Goal: Information Seeking & Learning: Learn about a topic

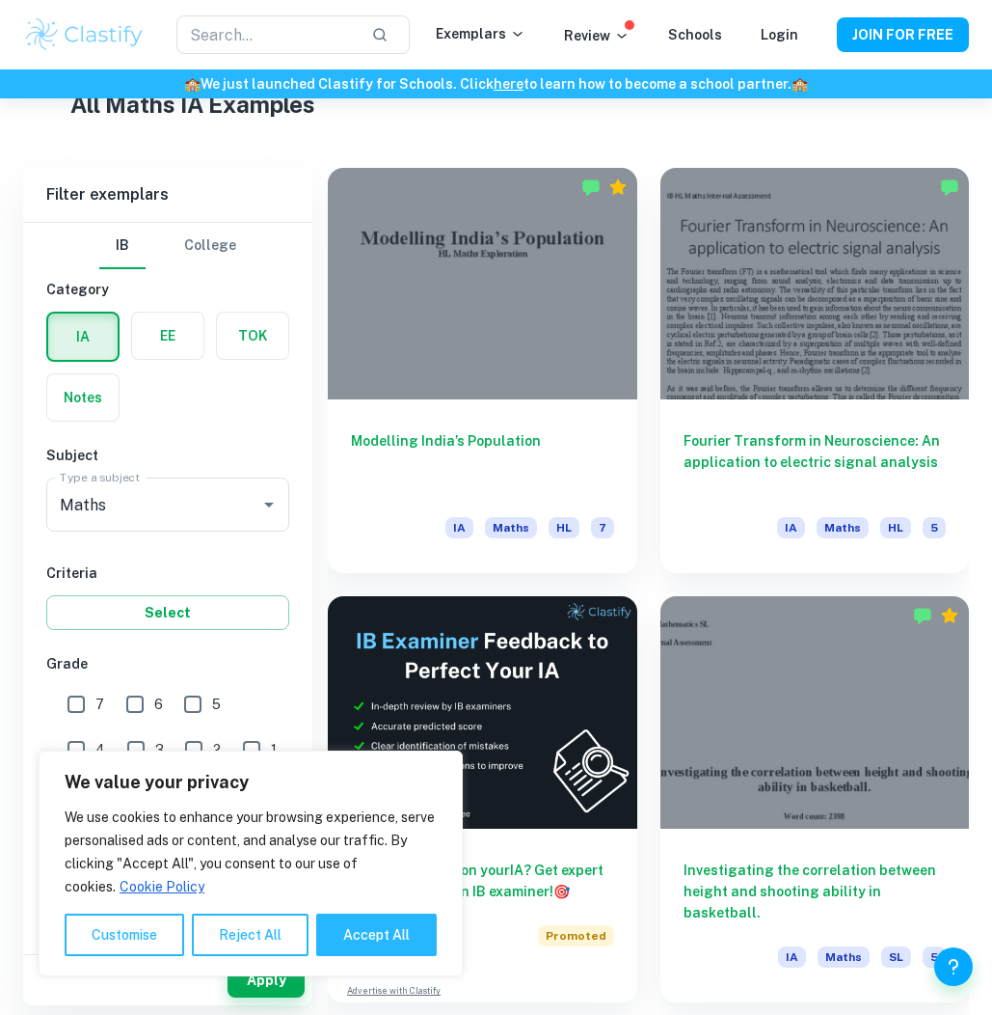
scroll to position [457, 0]
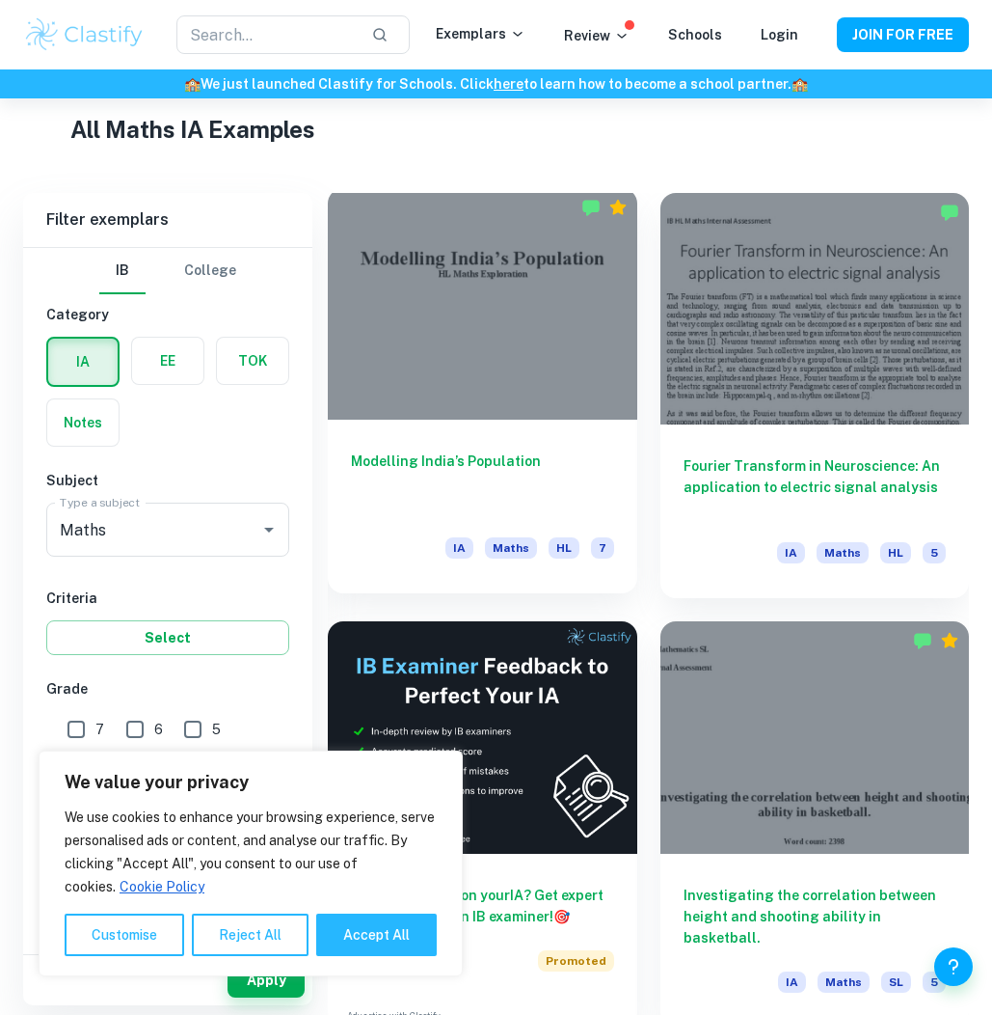
click at [509, 320] on div at bounding box center [483, 303] width 310 height 231
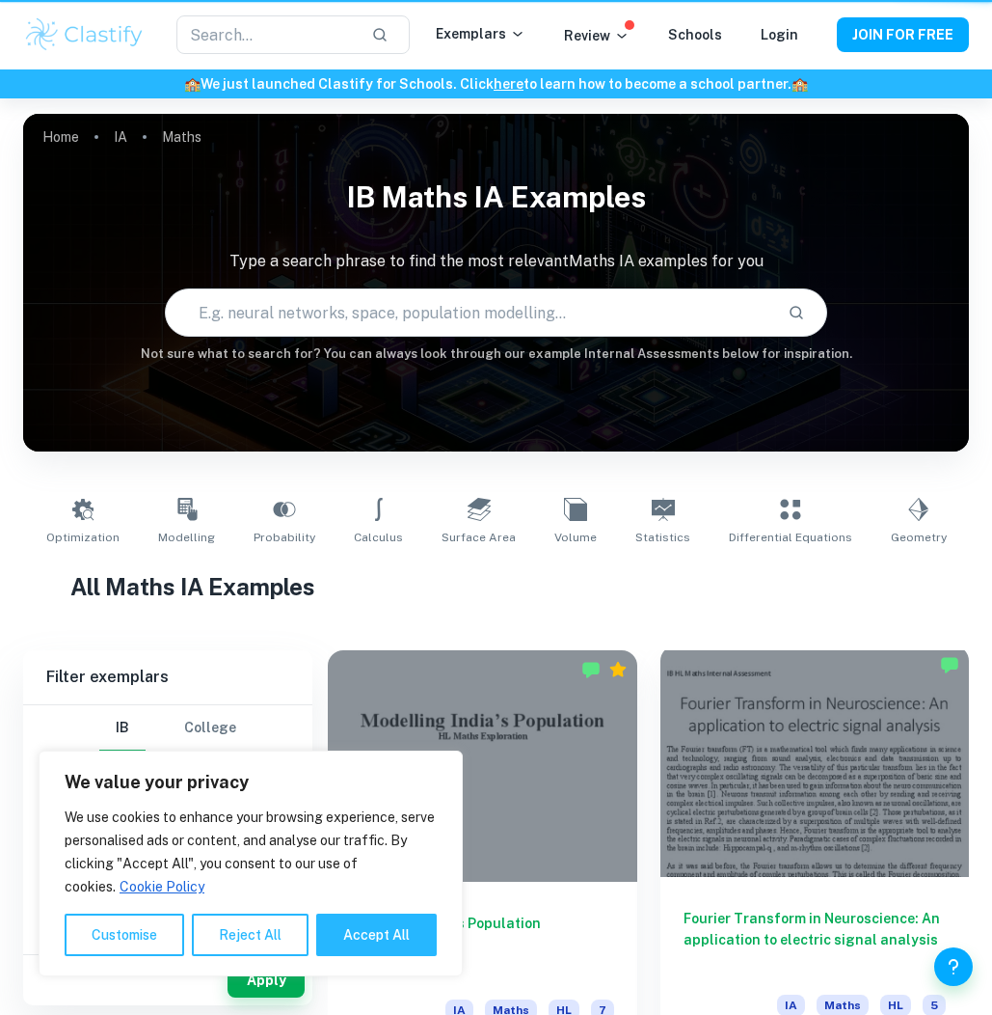
scroll to position [457, 0]
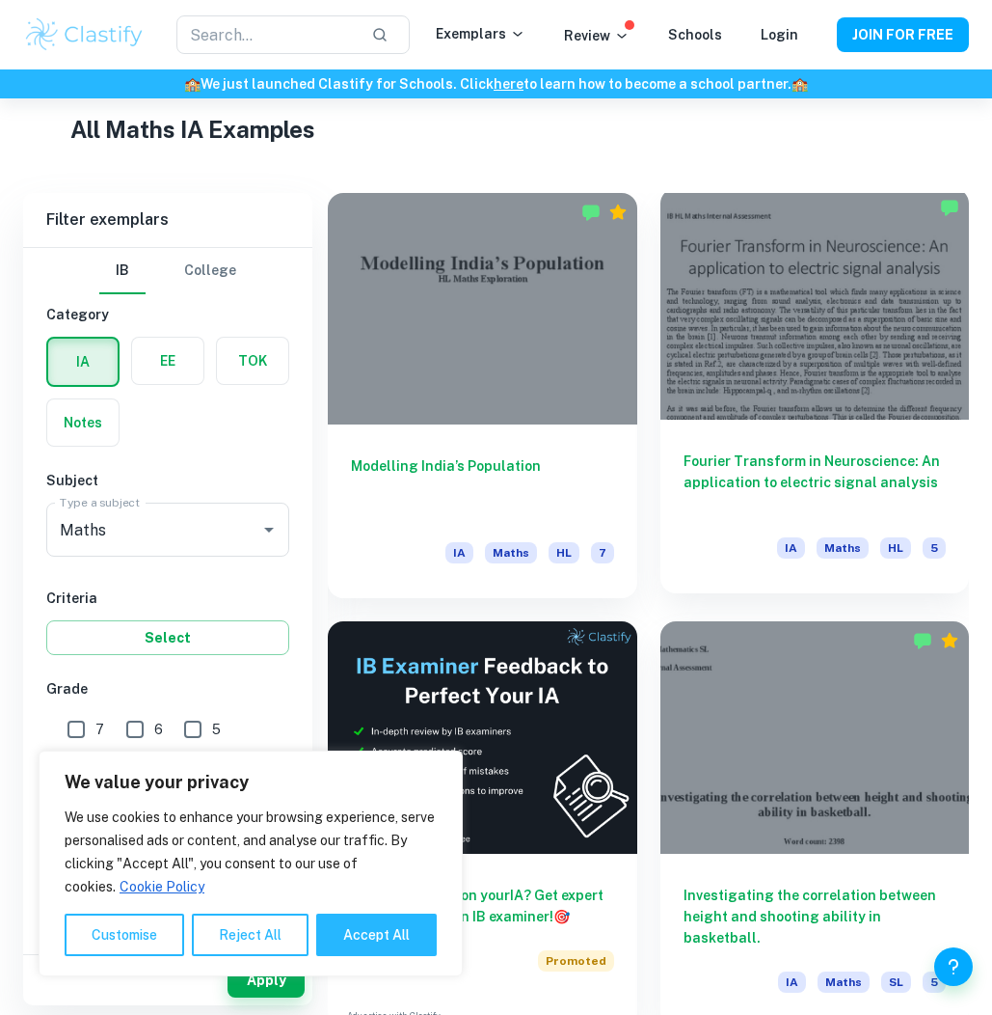
click at [767, 377] on div at bounding box center [816, 303] width 310 height 231
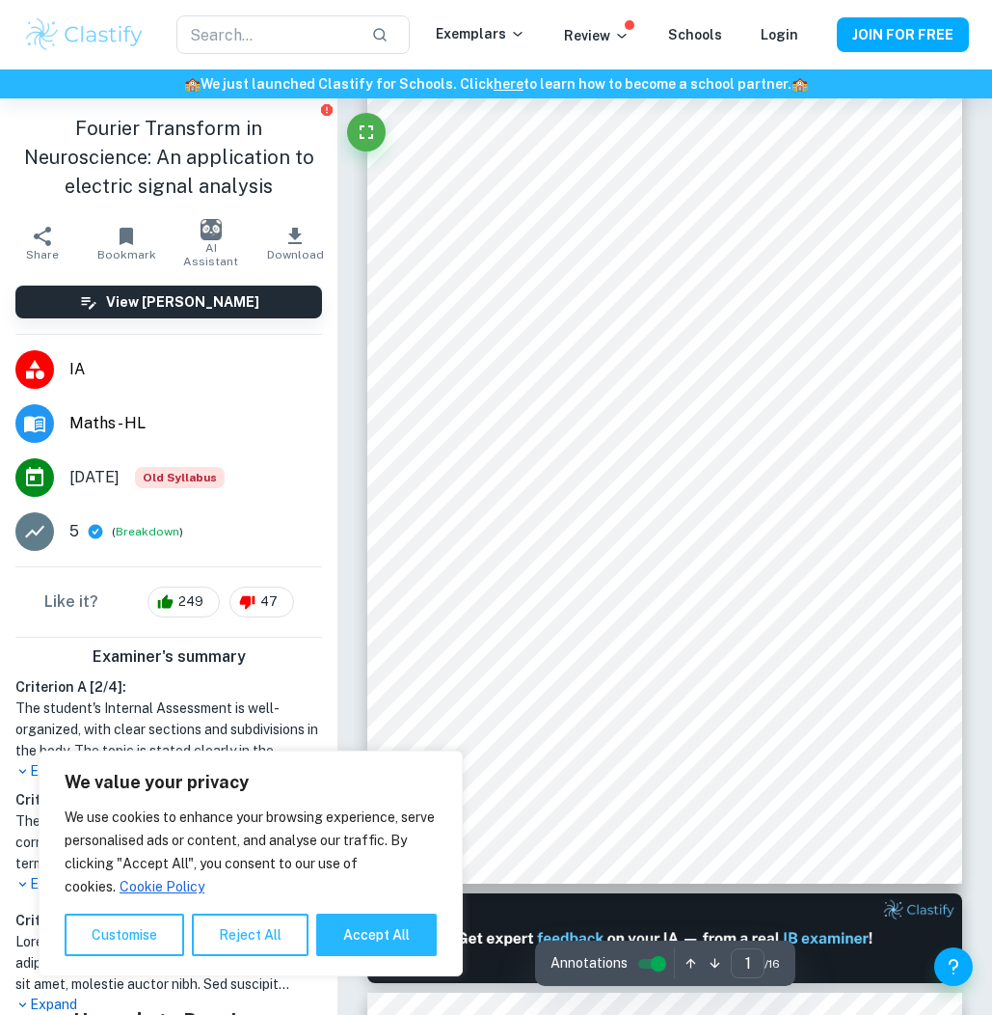
scroll to position [82, 0]
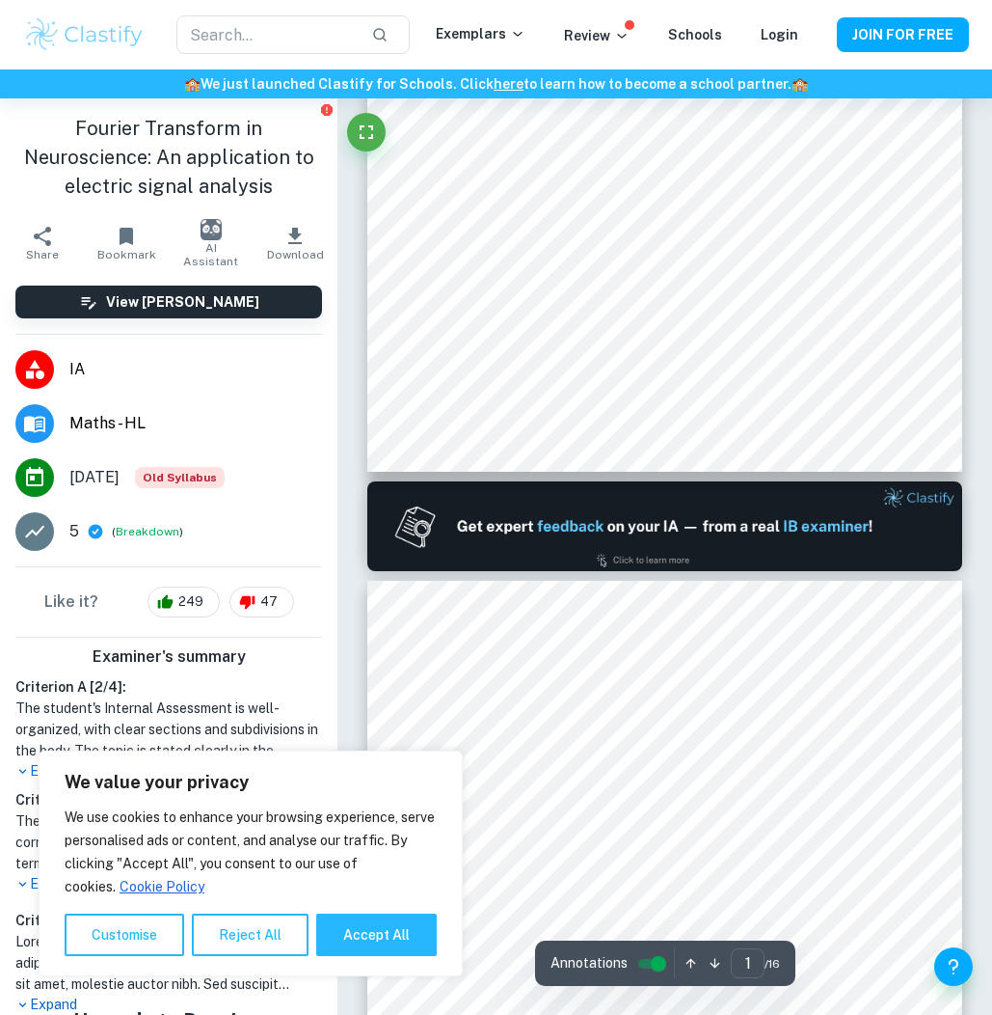
type input "2"
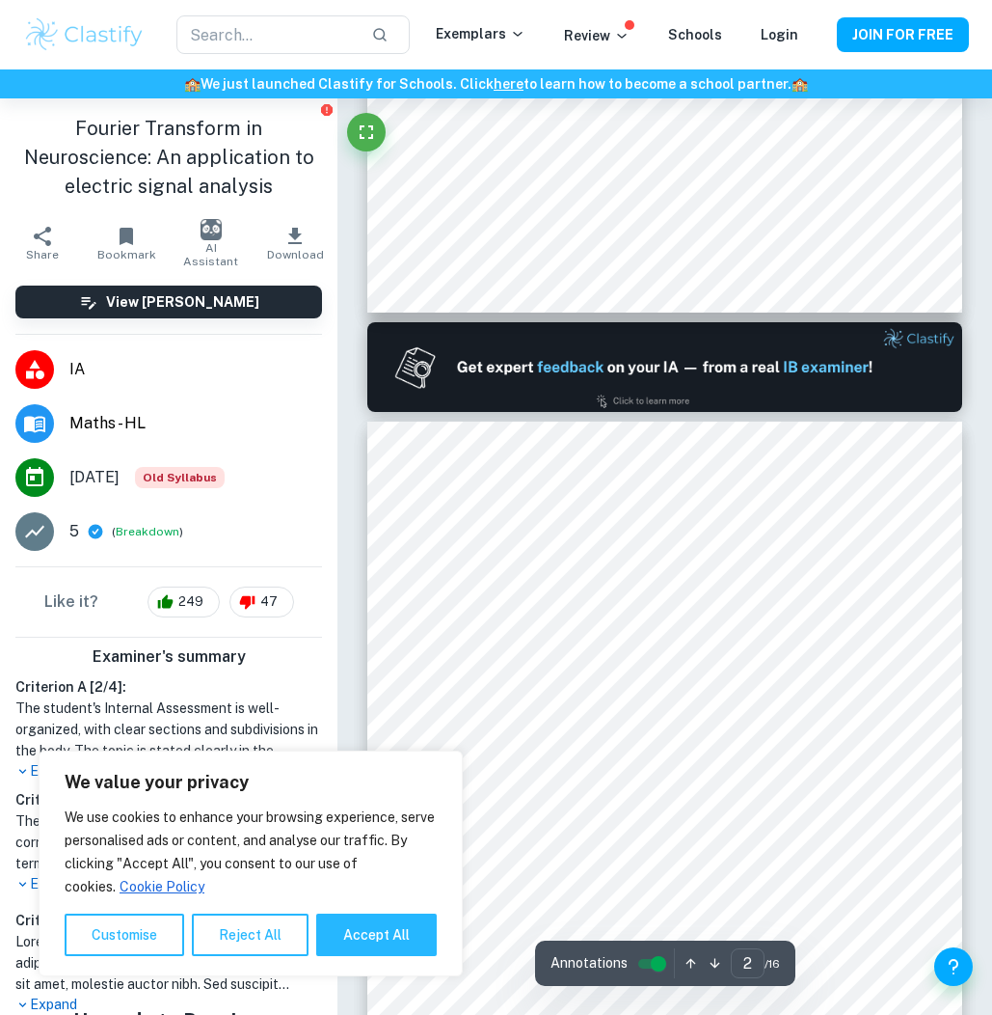
scroll to position [858, 0]
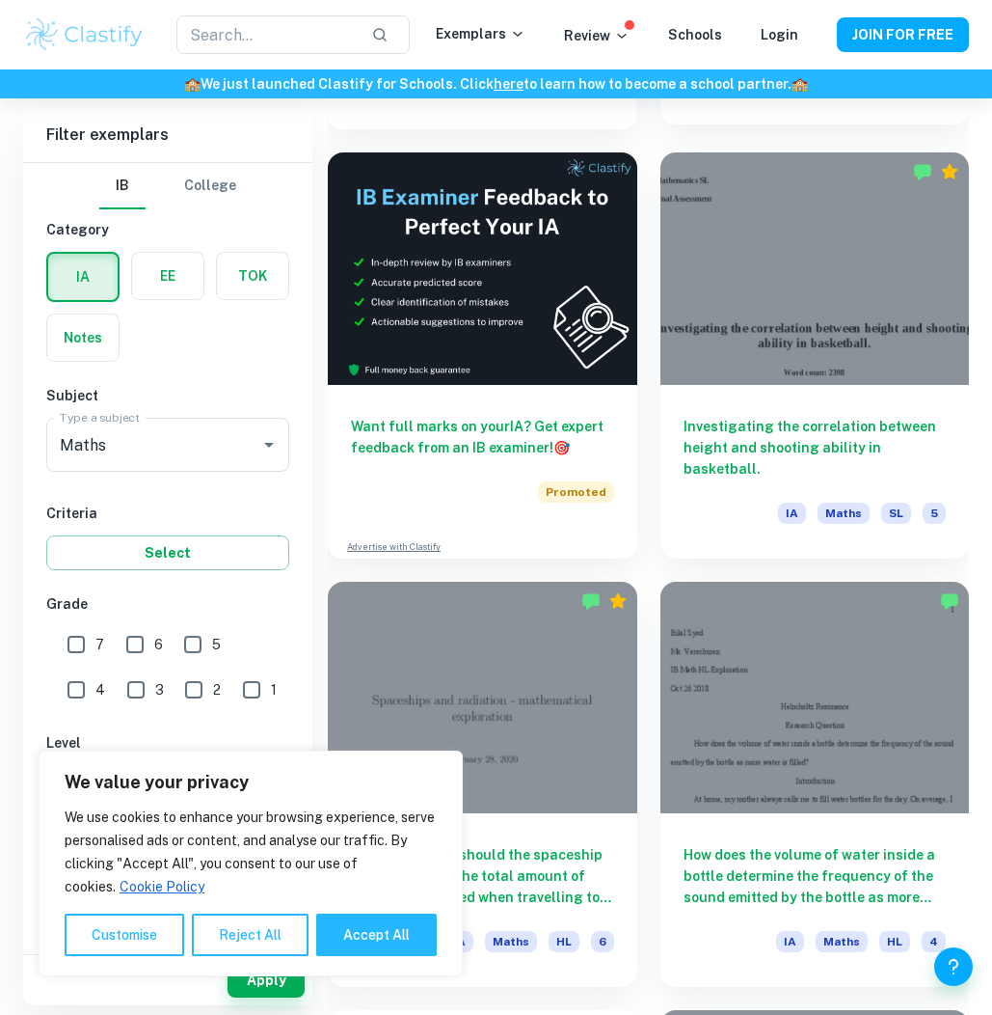
scroll to position [929, 0]
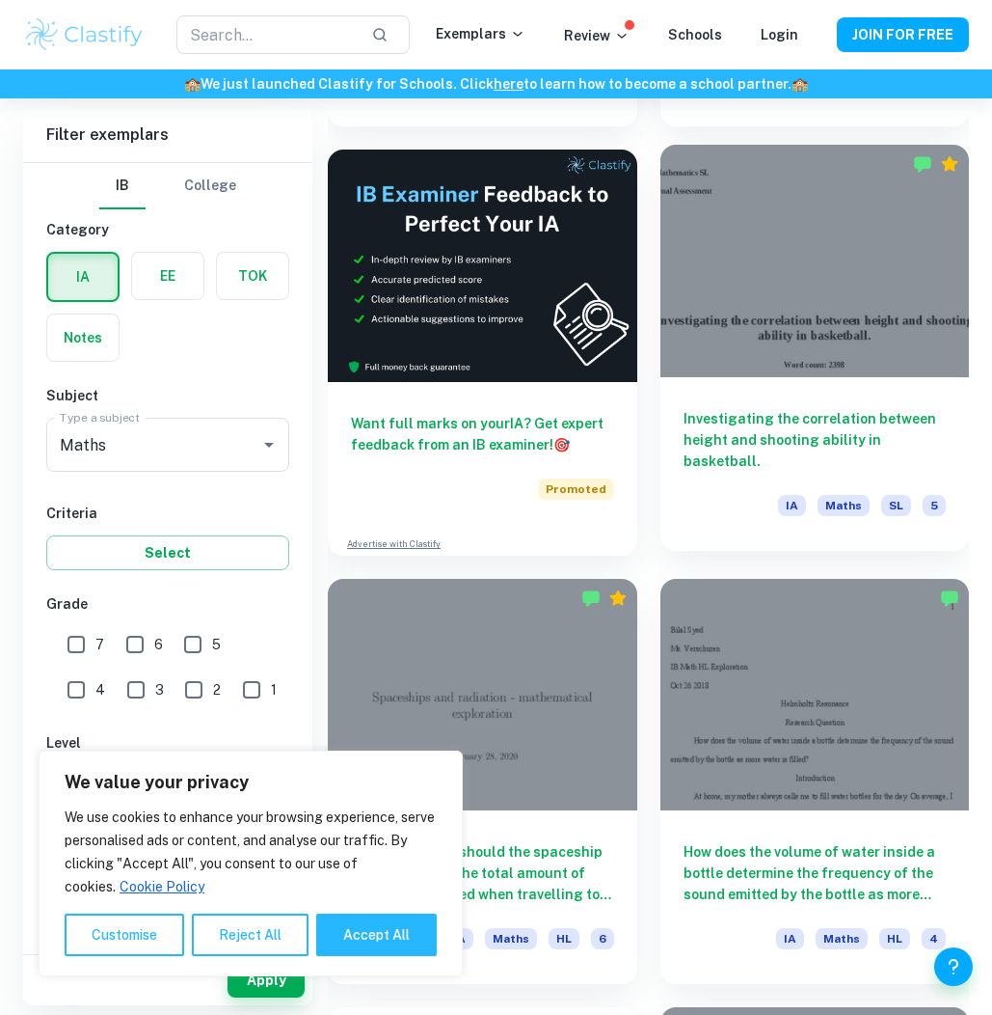
click at [809, 366] on div at bounding box center [816, 260] width 310 height 231
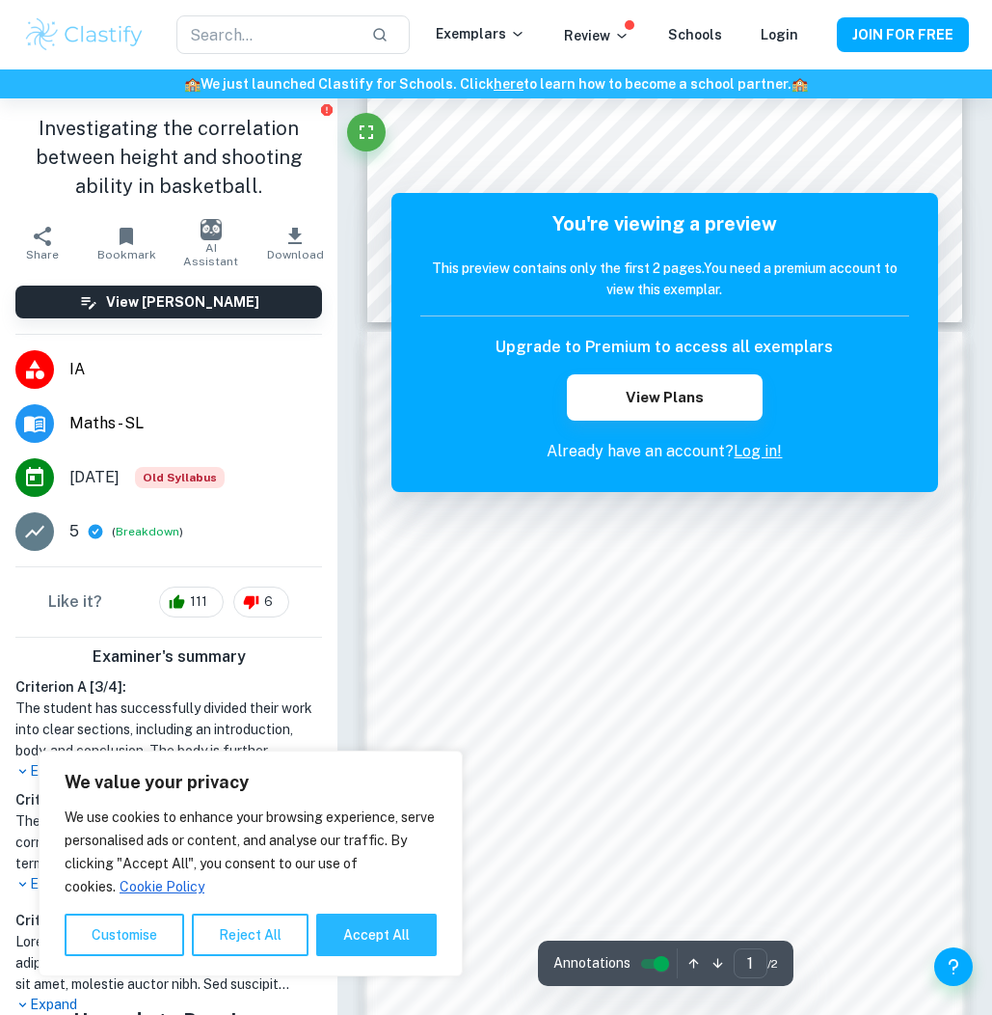
scroll to position [638, 0]
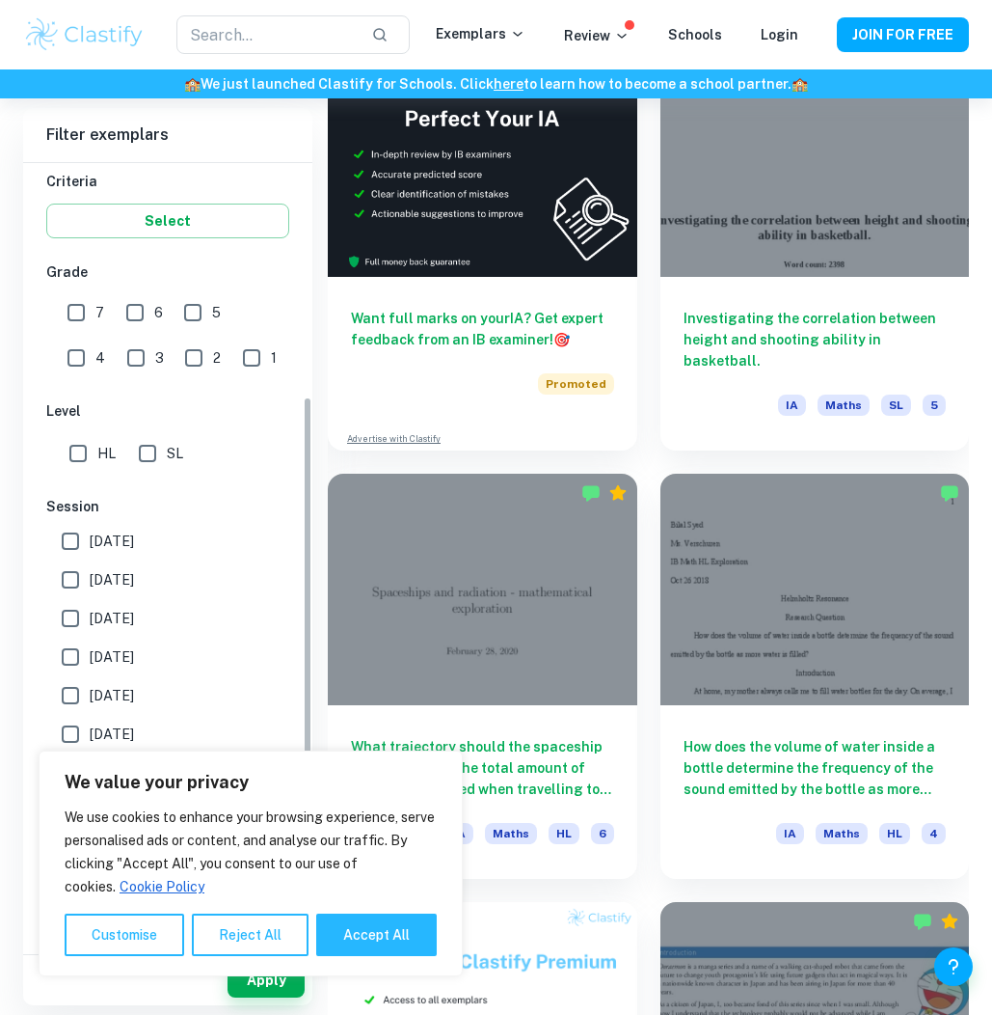
scroll to position [1084, 0]
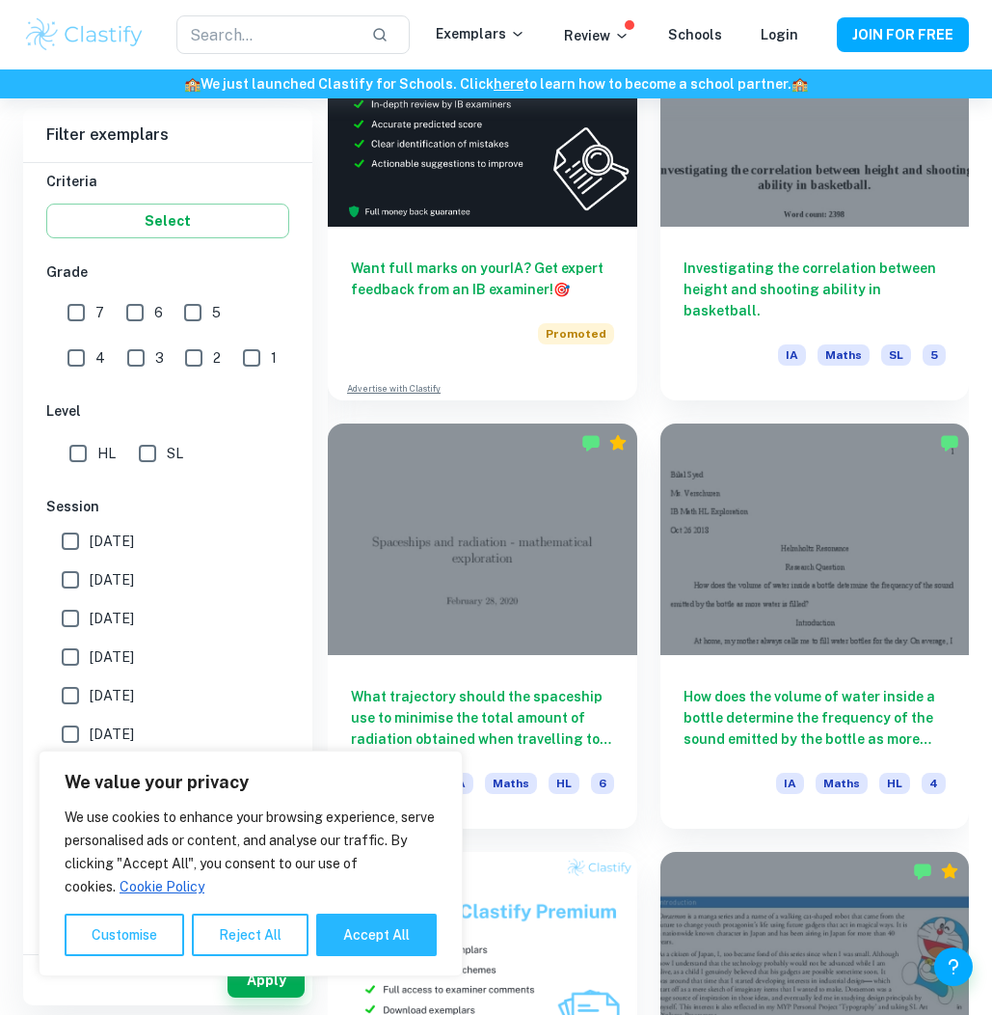
click at [156, 582] on label "[DATE]" at bounding box center [162, 579] width 223 height 39
click at [90, 582] on input "[DATE]" at bounding box center [70, 579] width 39 height 39
checkbox input "true"
click at [134, 622] on span "[DATE]" at bounding box center [112, 618] width 44 height 21
click at [90, 622] on input "[DATE]" at bounding box center [70, 618] width 39 height 39
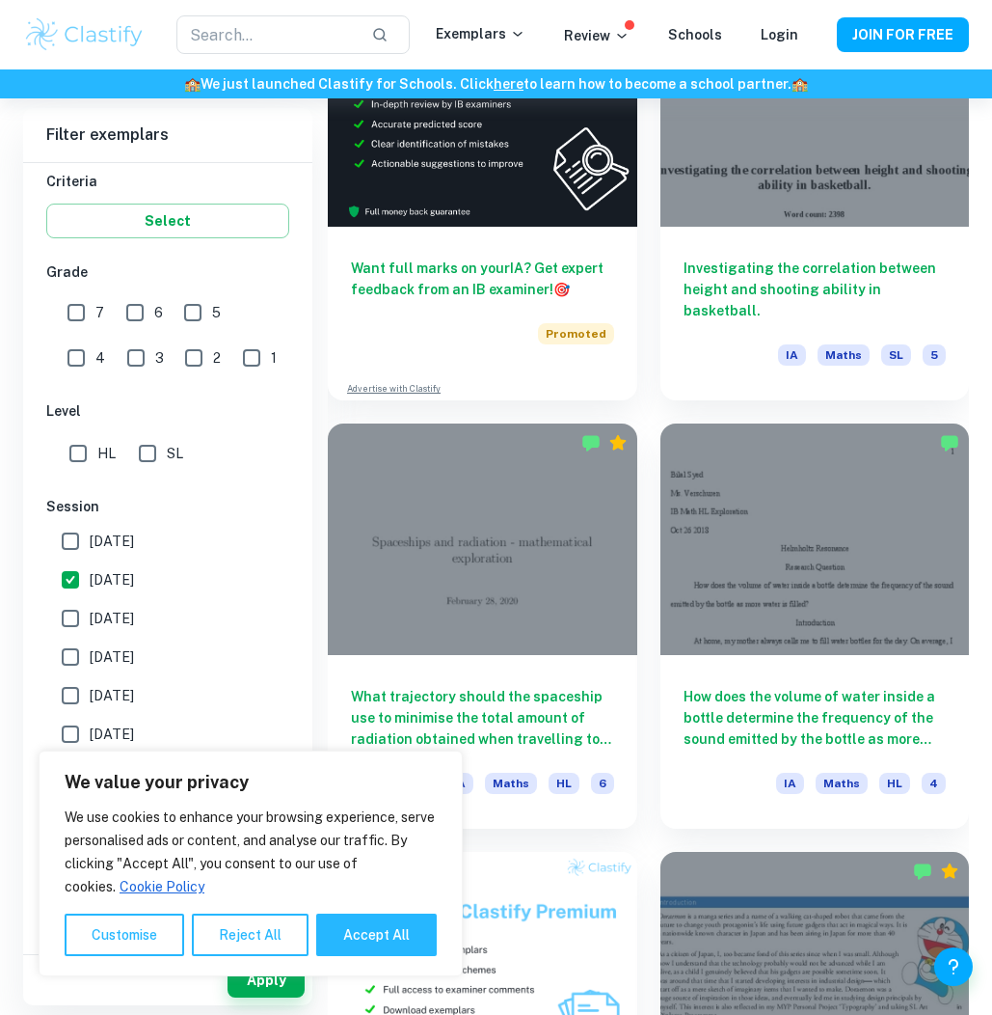
checkbox input "true"
click at [134, 655] on span "[DATE]" at bounding box center [112, 656] width 44 height 21
click at [90, 655] on input "[DATE]" at bounding box center [70, 656] width 39 height 39
checkbox input "true"
drag, startPoint x: 419, startPoint y: 925, endPoint x: 386, endPoint y: 941, distance: 37.5
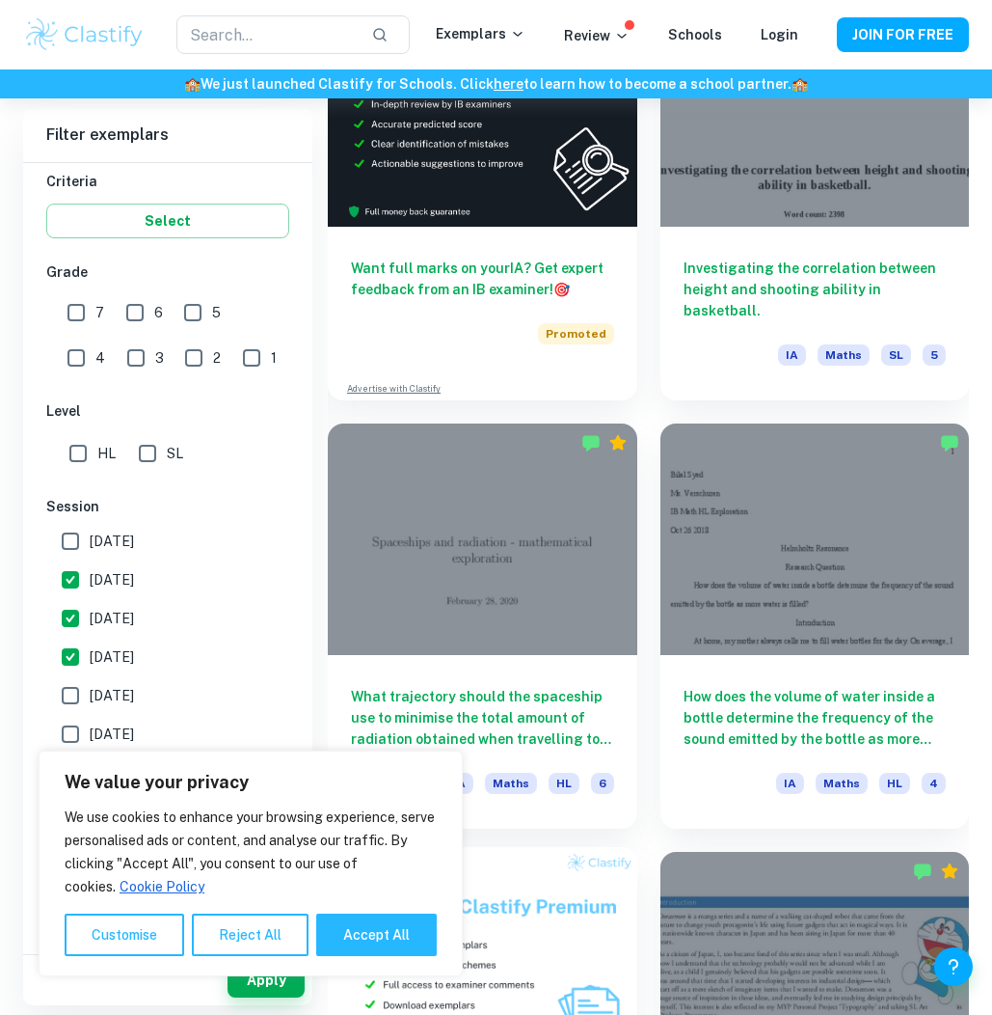
click at [419, 925] on button "Accept All" at bounding box center [376, 934] width 121 height 42
checkbox input "true"
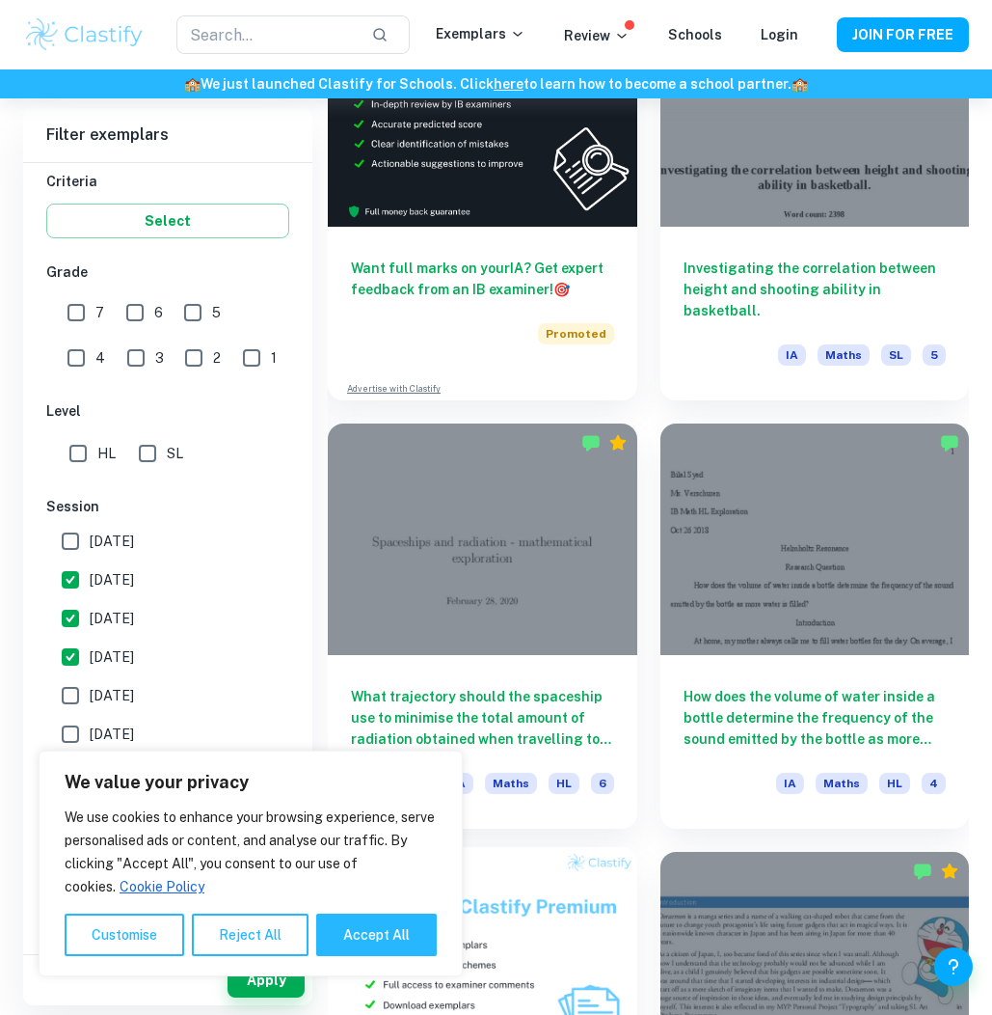
checkbox input "true"
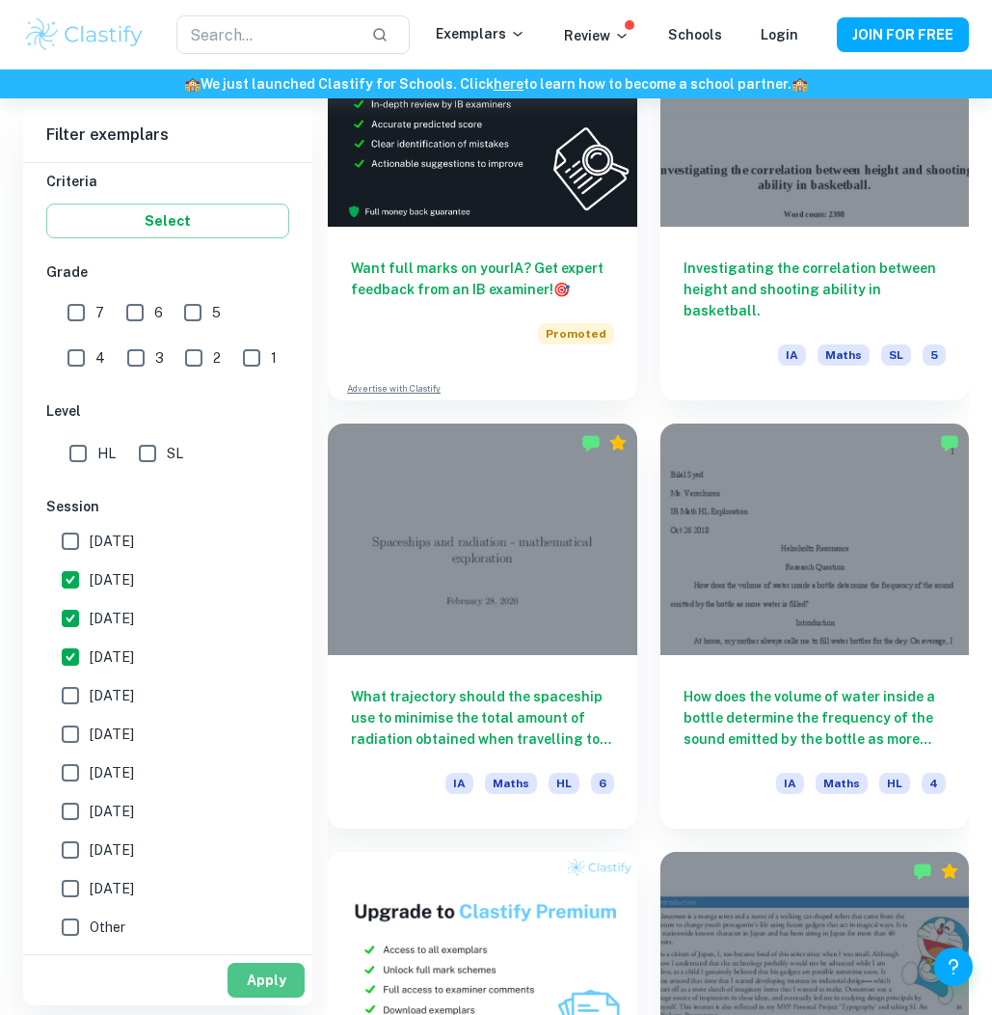
click at [266, 969] on button "Apply" at bounding box center [266, 979] width 77 height 35
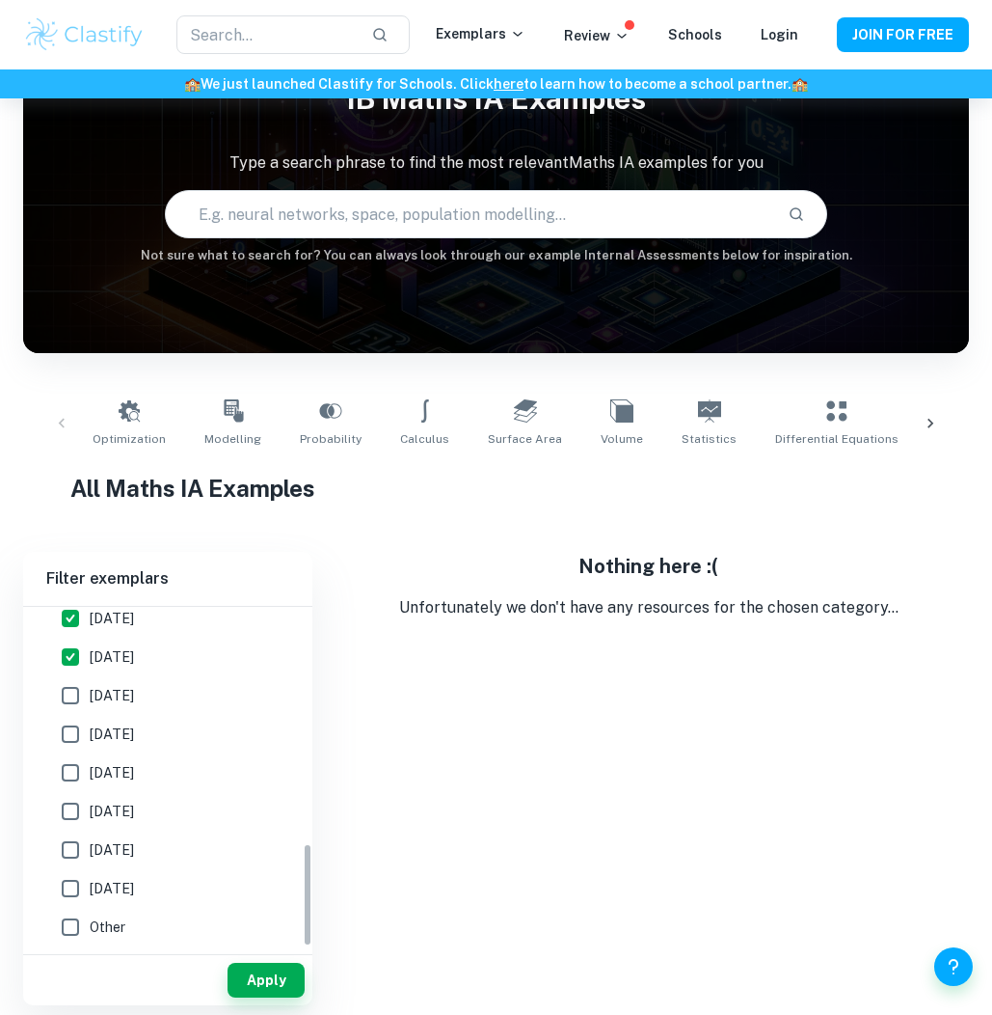
scroll to position [775, 0]
click at [134, 698] on span "[DATE]" at bounding box center [112, 695] width 44 height 21
click at [90, 698] on input "[DATE]" at bounding box center [70, 695] width 39 height 39
checkbox input "true"
click at [175, 725] on label "[DATE]" at bounding box center [162, 734] width 223 height 39
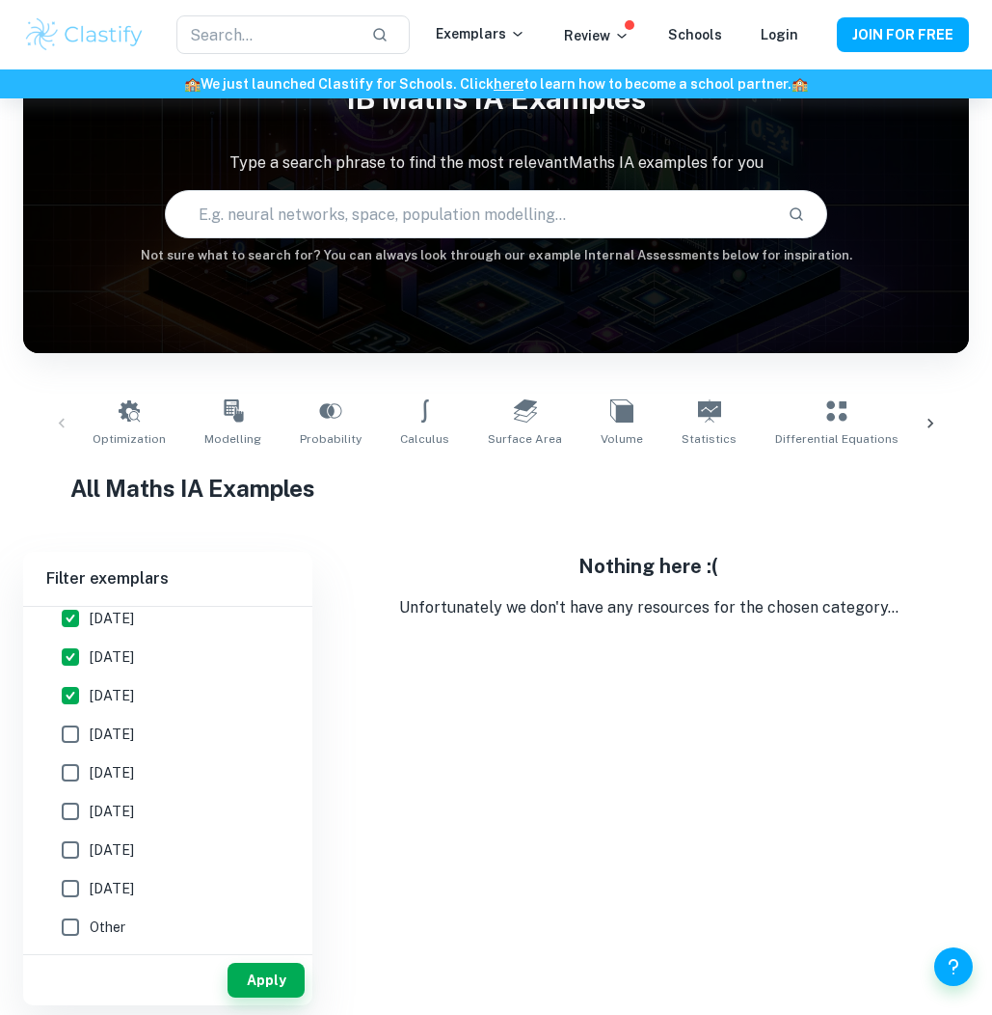
click at [90, 725] on input "[DATE]" at bounding box center [70, 734] width 39 height 39
checkbox input "true"
click at [254, 977] on button "Apply" at bounding box center [266, 979] width 77 height 35
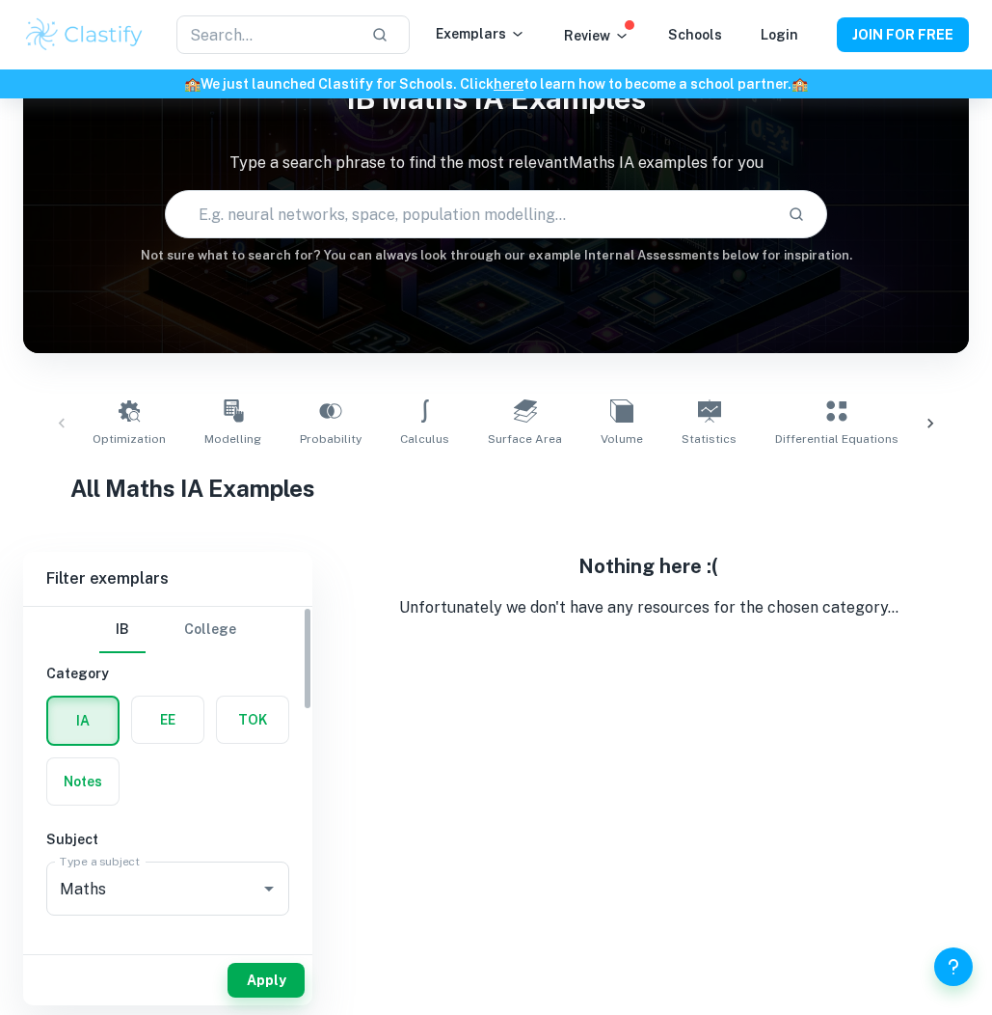
scroll to position [0, 0]
